Goal: Check status

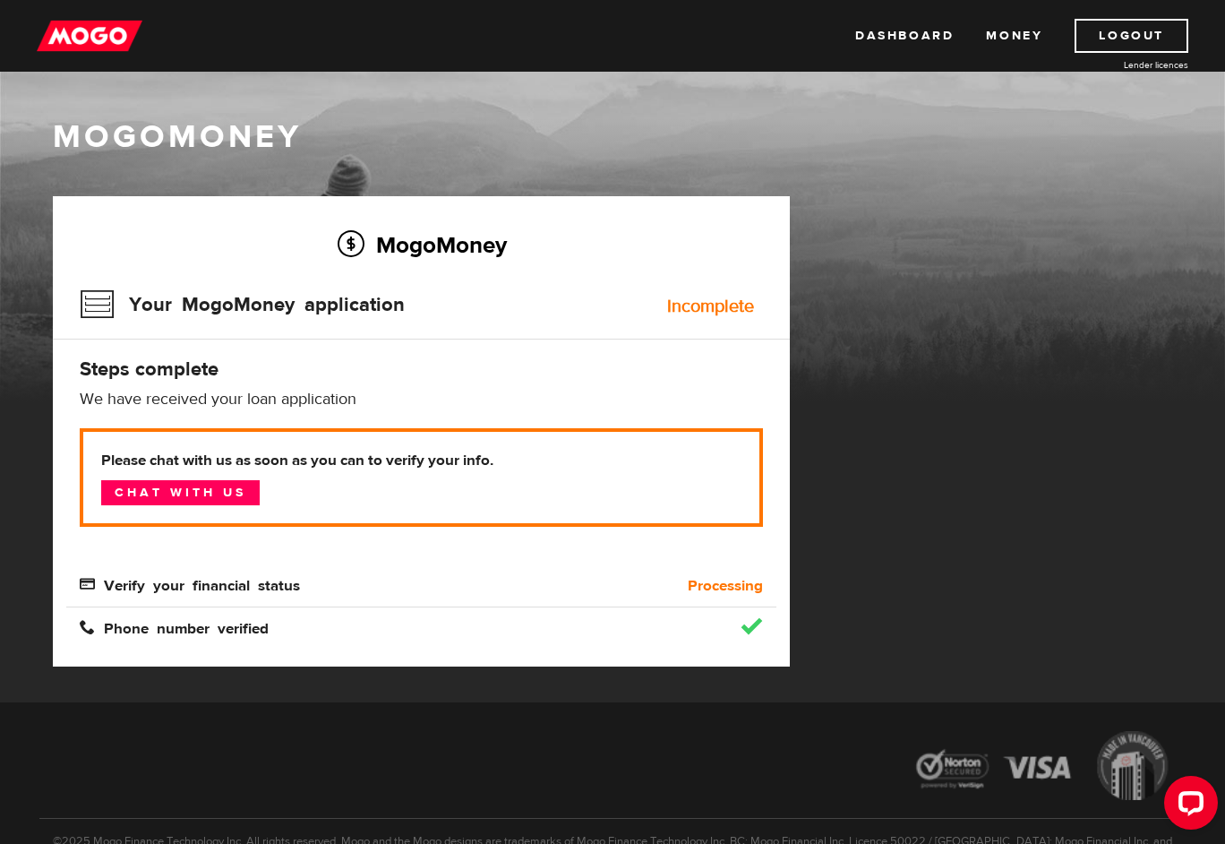
click at [702, 305] on div "Incomplete" at bounding box center [710, 306] width 87 height 18
click at [238, 490] on link "Chat with us" at bounding box center [180, 492] width 159 height 25
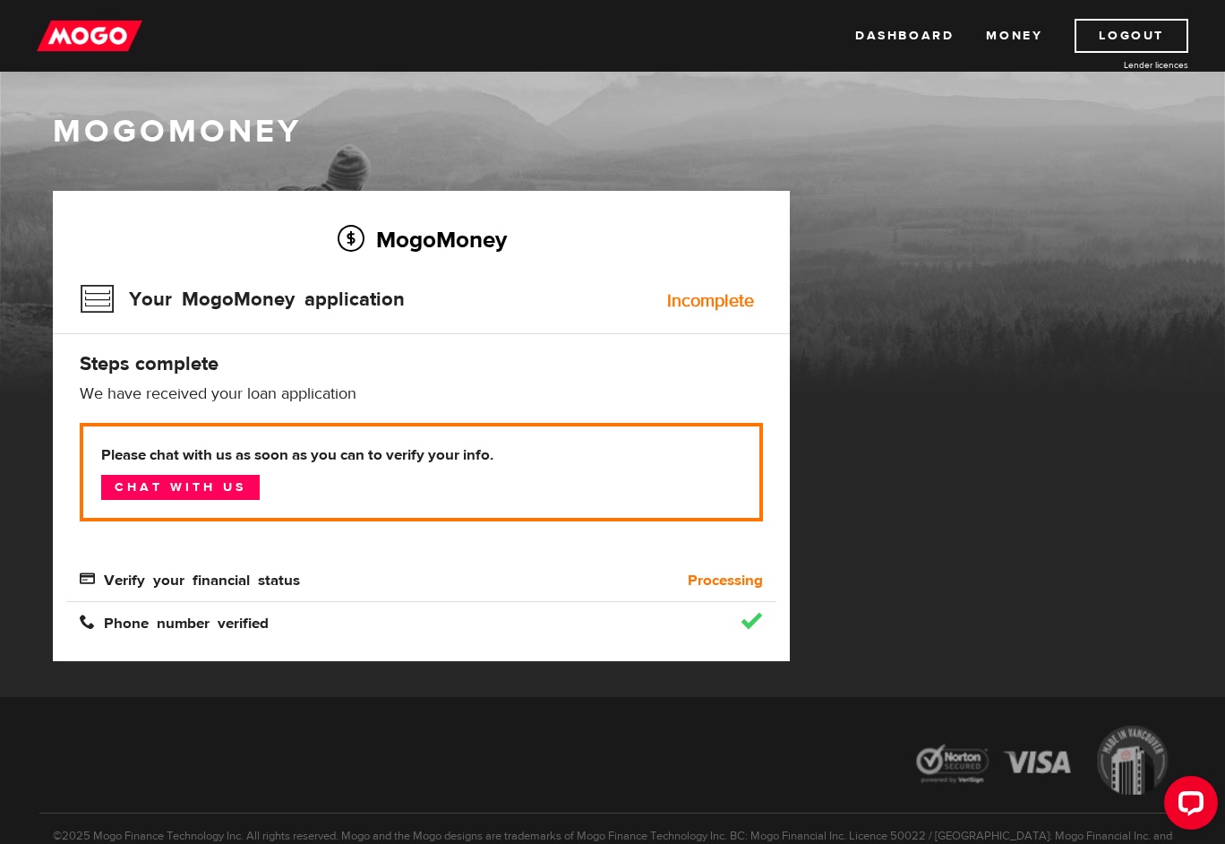
click at [741, 580] on b "Processing" at bounding box center [725, 580] width 75 height 21
click at [680, 587] on div "Processing" at bounding box center [687, 580] width 177 height 21
